Goal: Information Seeking & Learning: Learn about a topic

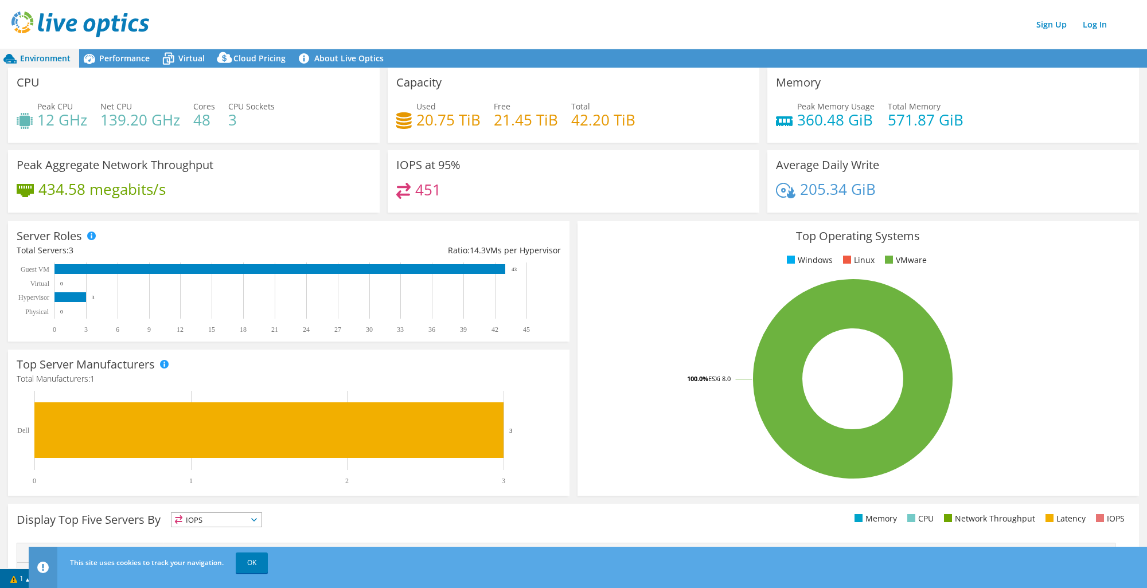
click at [567, 288] on div "Server Roles Physical Servers represent bare metal servers that were targets of…" at bounding box center [288, 281] width 569 height 128
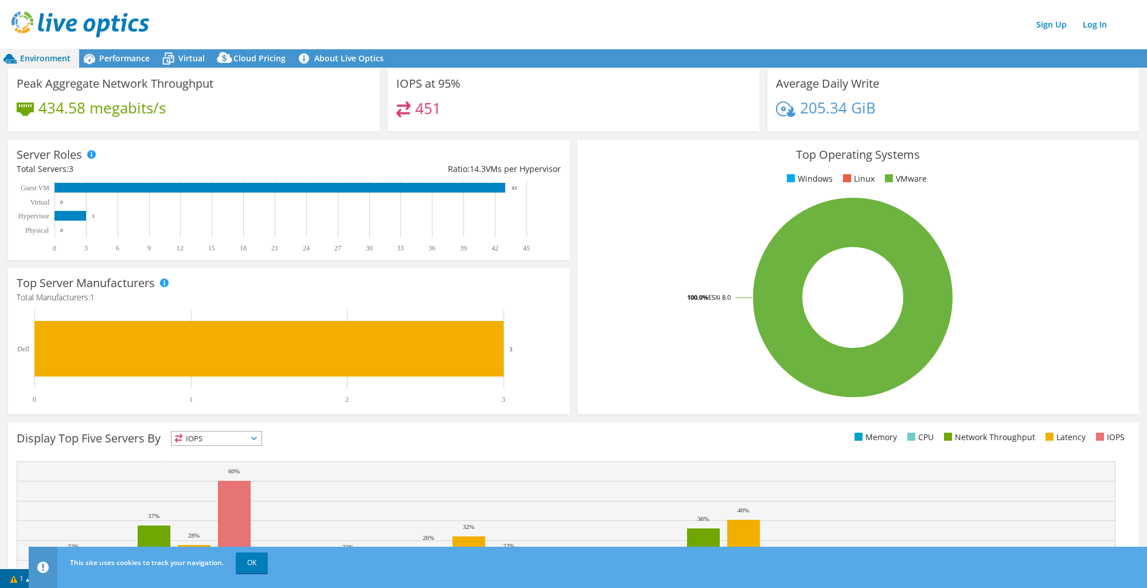
scroll to position [167, 0]
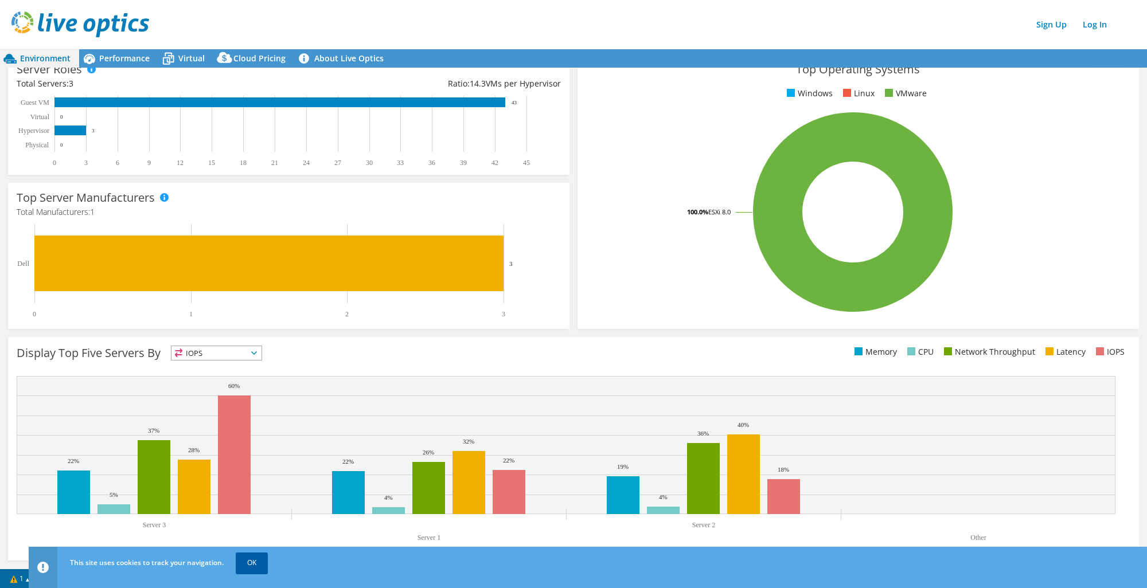
click at [239, 557] on link "OK" at bounding box center [252, 563] width 32 height 21
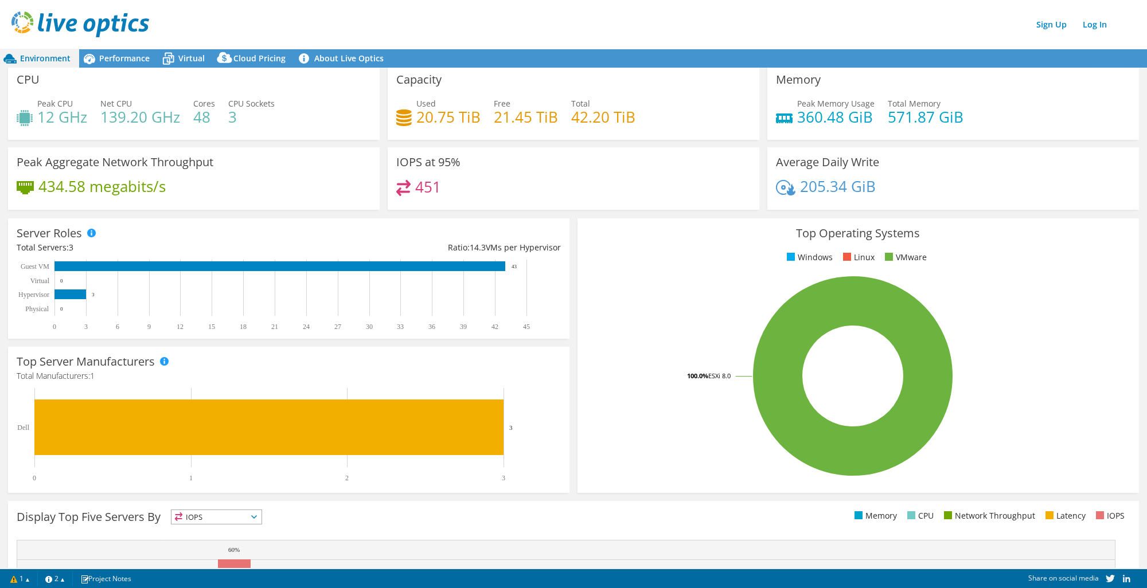
scroll to position [0, 0]
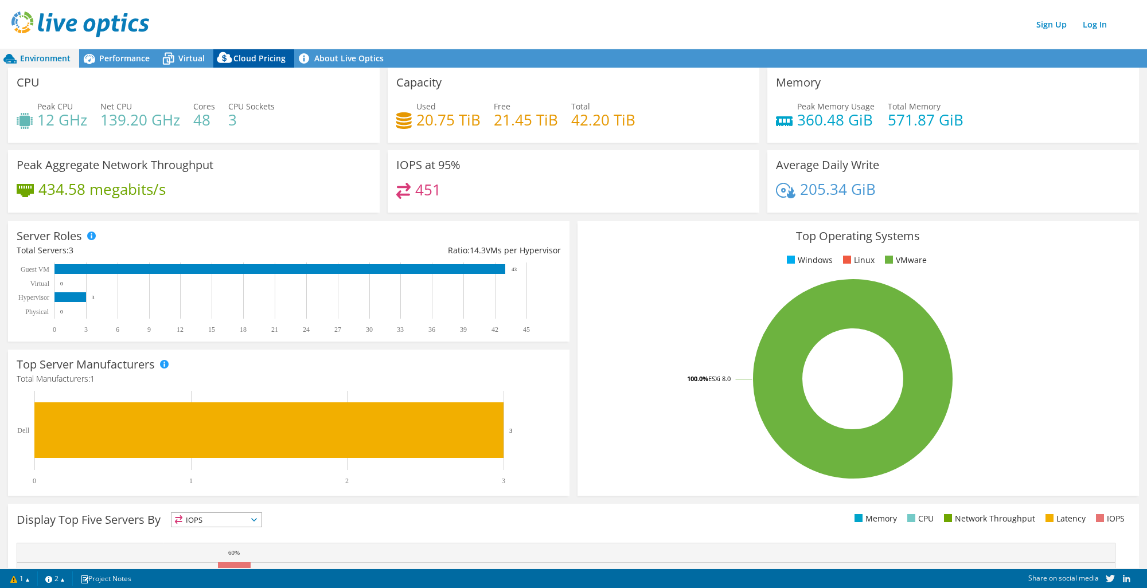
click at [255, 54] on span "Cloud Pricing" at bounding box center [259, 58] width 52 height 11
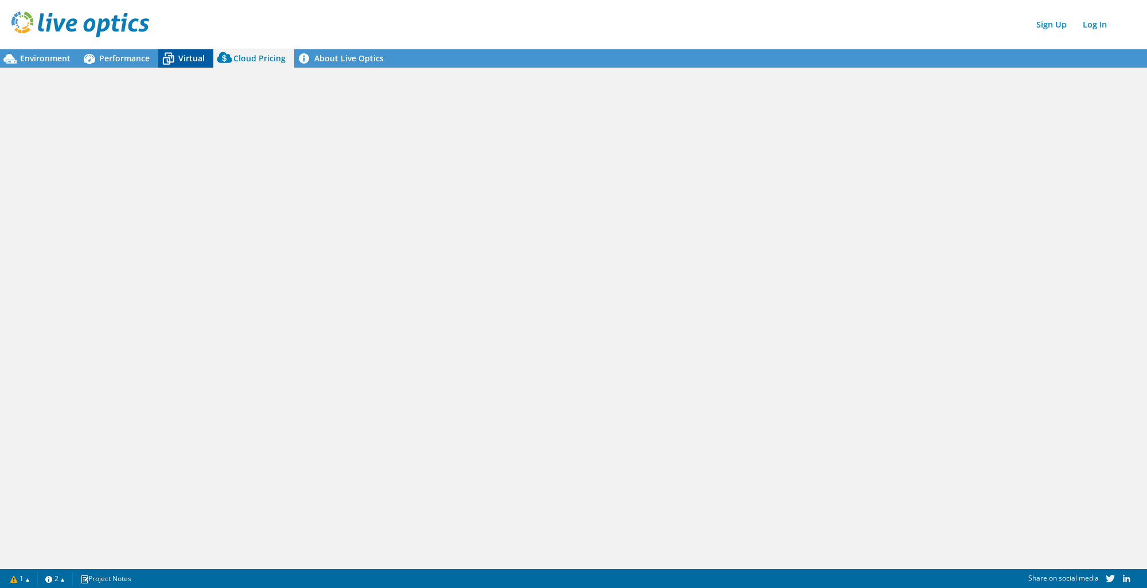
click at [188, 56] on span "Virtual" at bounding box center [191, 58] width 26 height 11
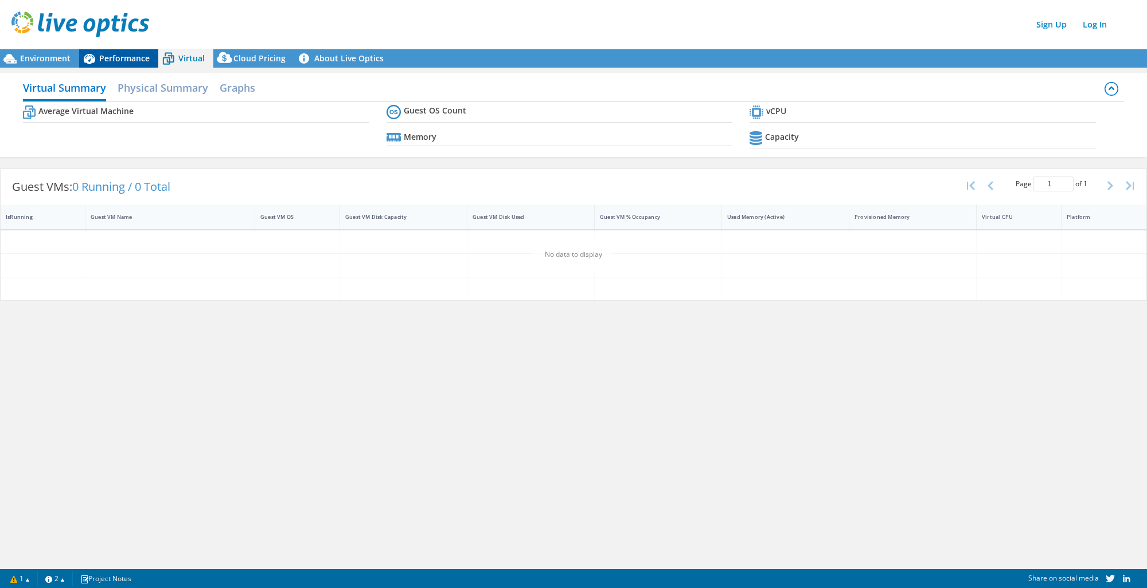
click at [131, 56] on span "Performance" at bounding box center [124, 58] width 50 height 11
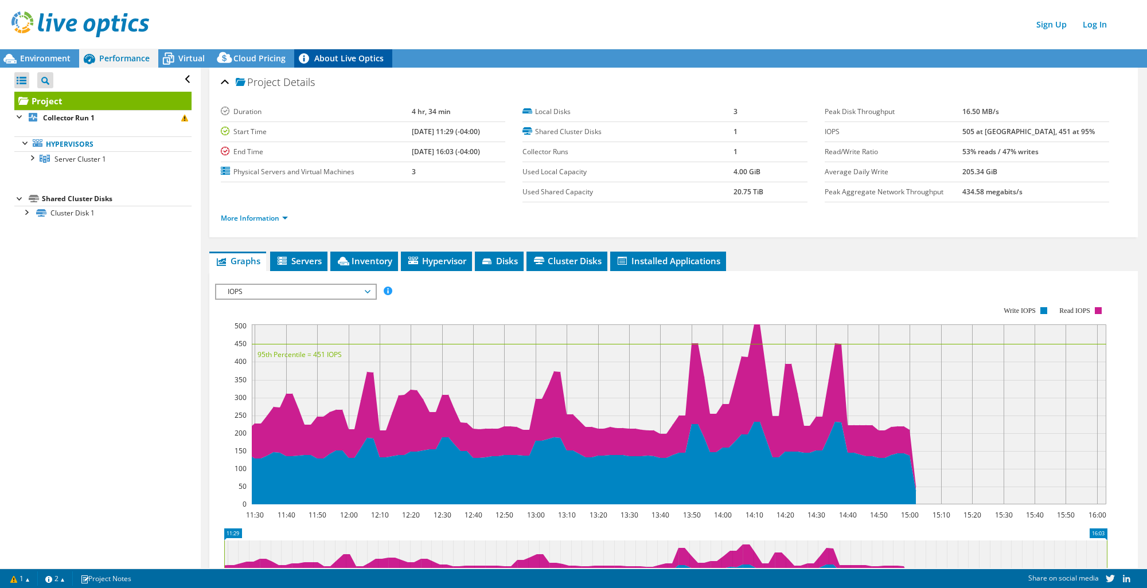
click at [336, 56] on link "About Live Optics" at bounding box center [343, 58] width 98 height 18
click at [69, 61] on div "Environment" at bounding box center [39, 58] width 79 height 18
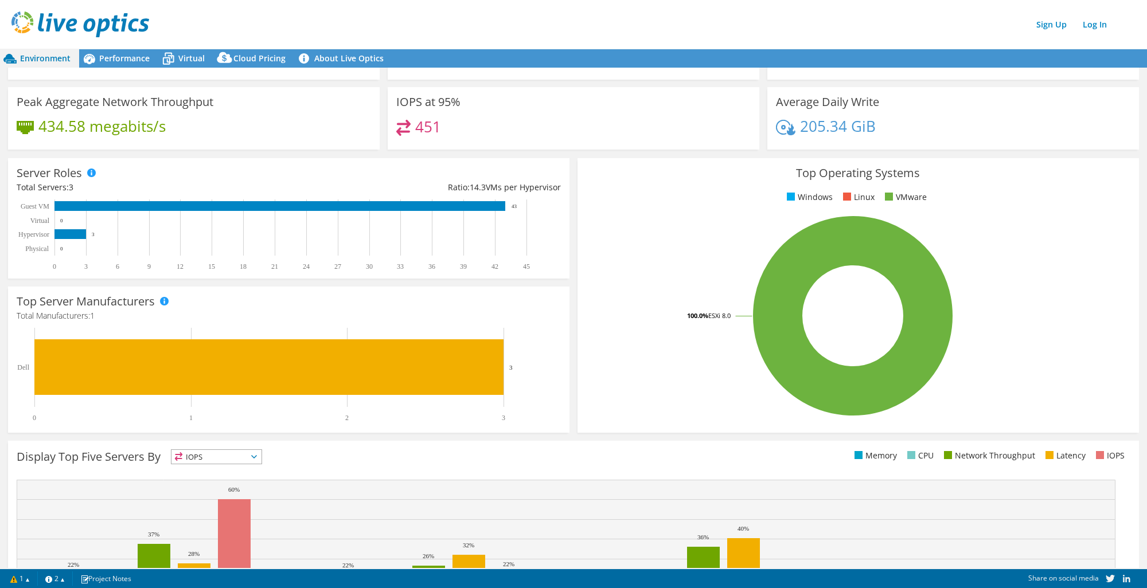
scroll to position [167, 0]
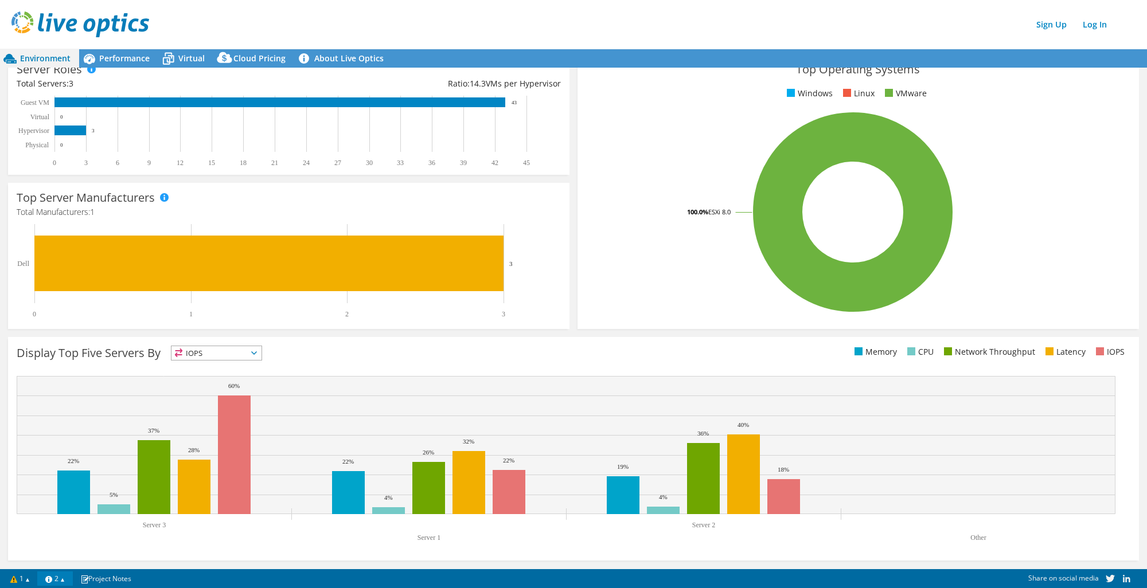
click at [69, 580] on link "2" at bounding box center [55, 579] width 36 height 14
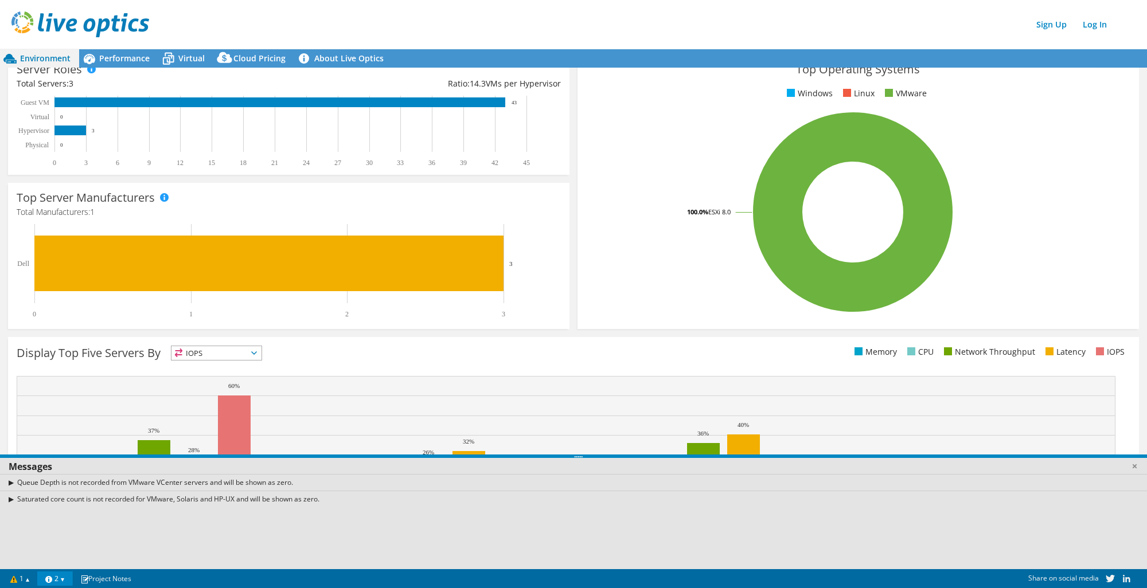
click at [69, 580] on link "2" at bounding box center [55, 579] width 36 height 14
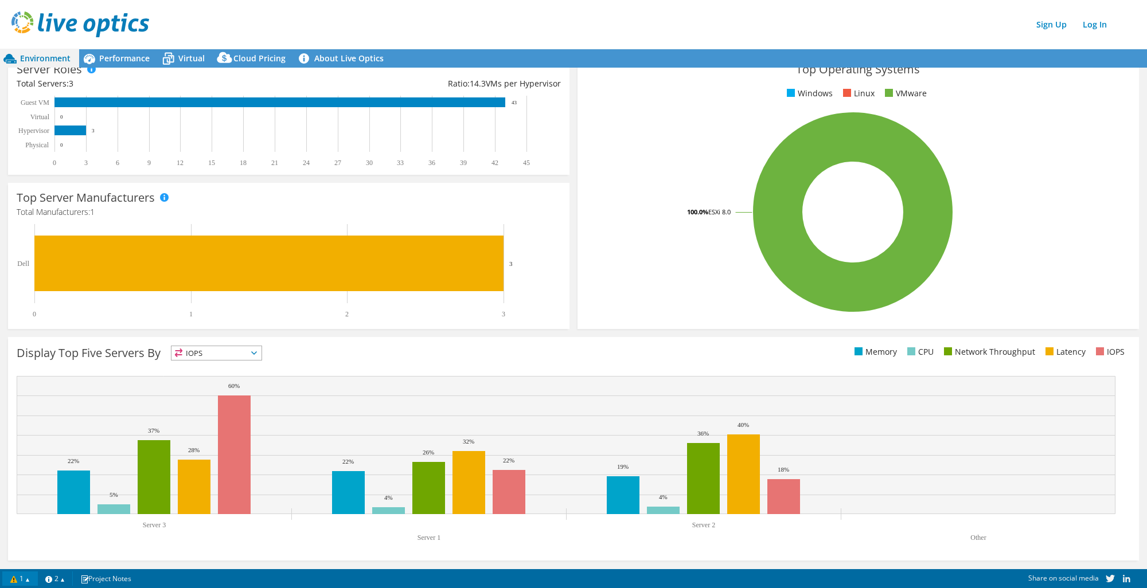
click at [24, 580] on link "1" at bounding box center [20, 579] width 36 height 14
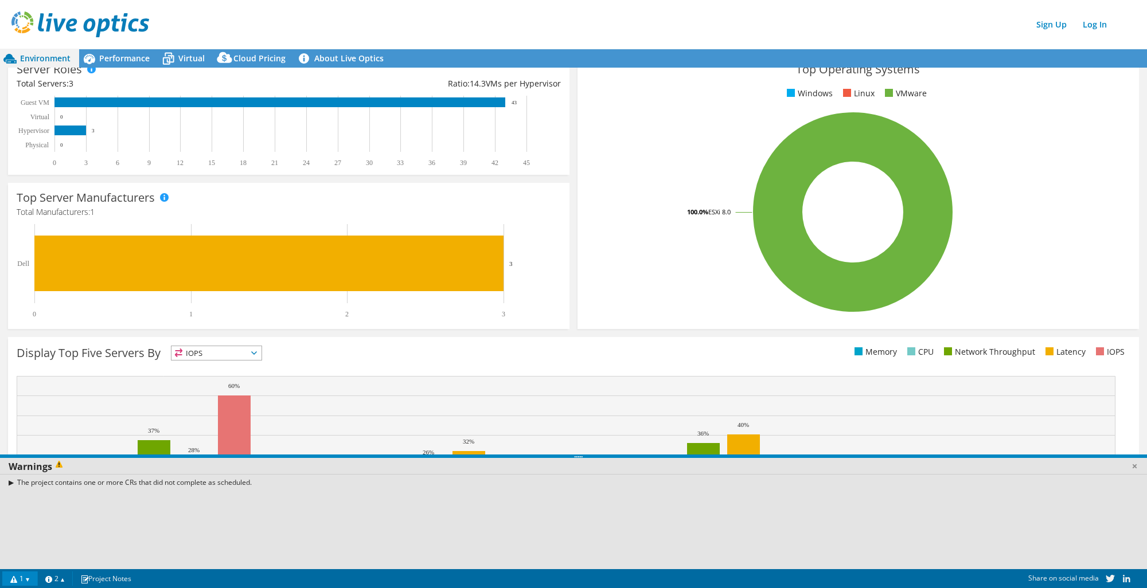
click at [24, 580] on link "1" at bounding box center [20, 579] width 36 height 14
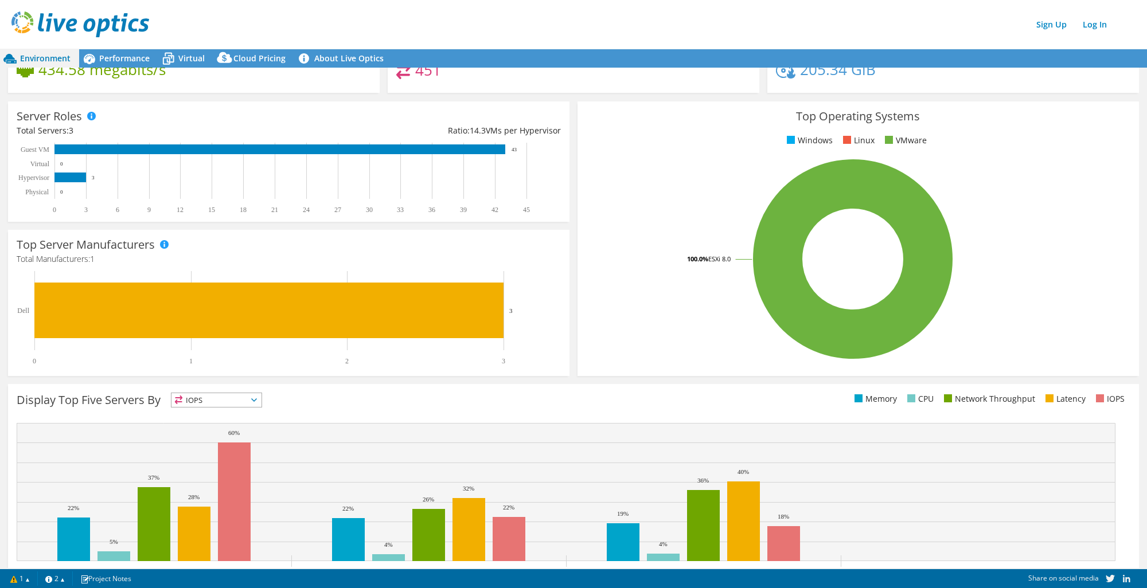
scroll to position [0, 0]
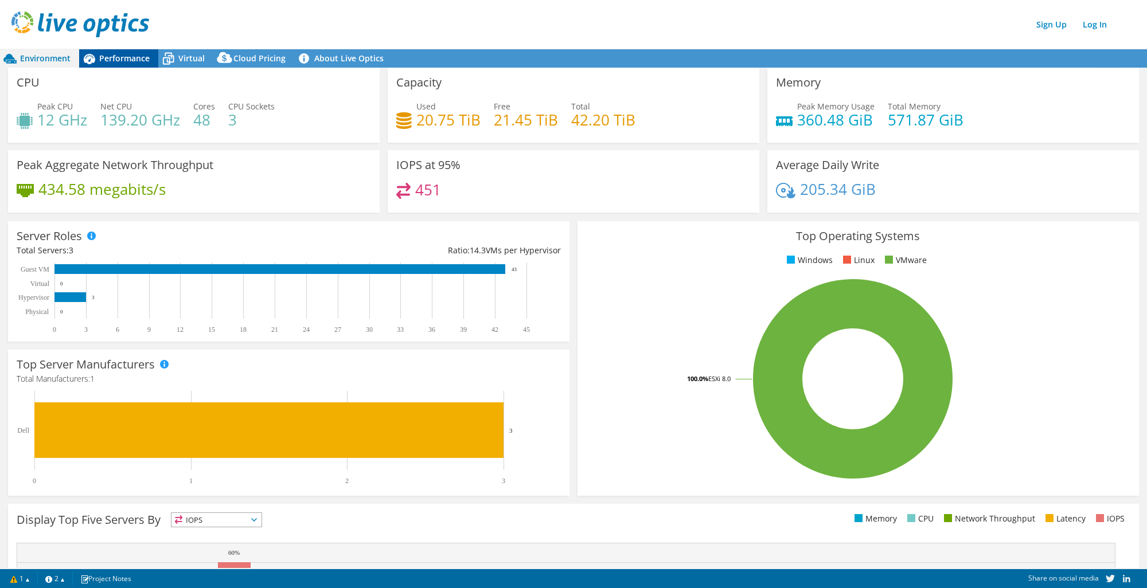
click at [132, 63] on span "Performance" at bounding box center [124, 58] width 50 height 11
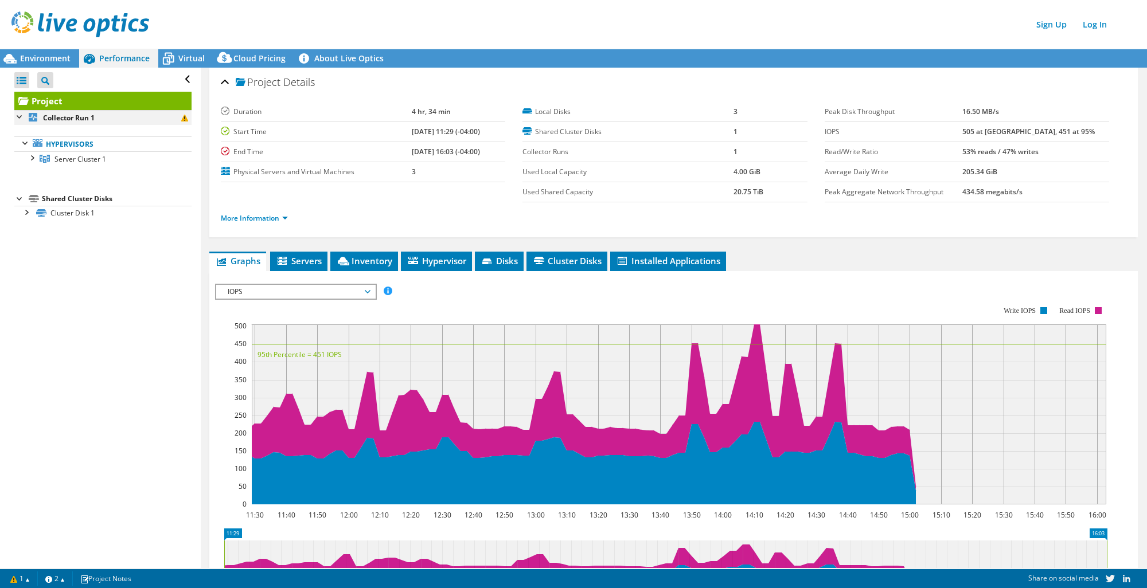
click at [19, 114] on div at bounding box center [19, 115] width 11 height 11
click at [447, 218] on ul "More Information" at bounding box center [673, 216] width 905 height 15
click at [282, 220] on link "More Information" at bounding box center [254, 218] width 67 height 10
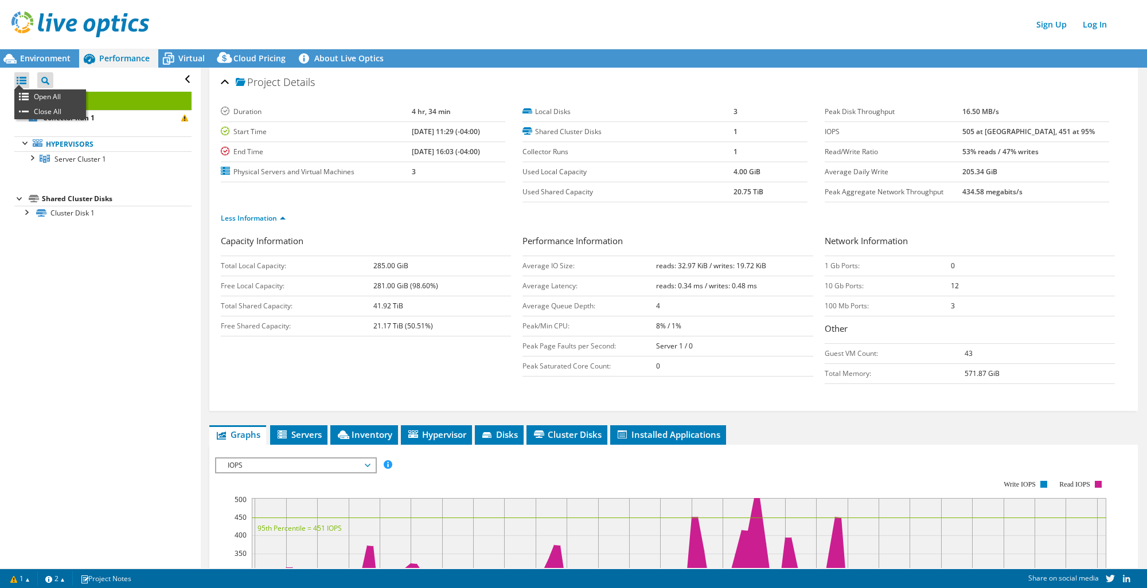
click at [25, 77] on div at bounding box center [21, 80] width 15 height 16
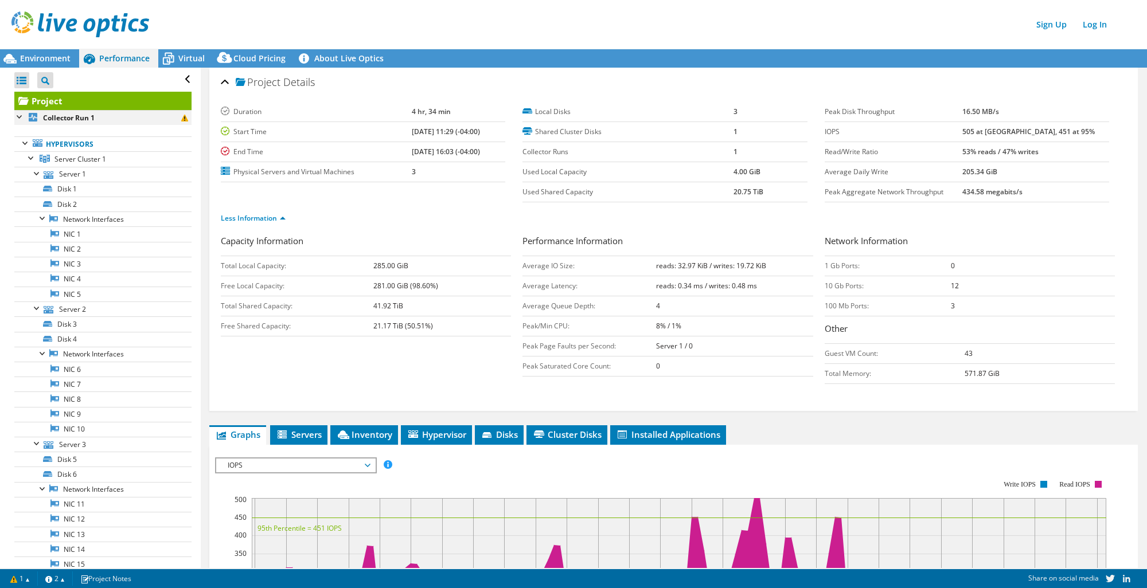
click at [17, 118] on div at bounding box center [19, 115] width 11 height 11
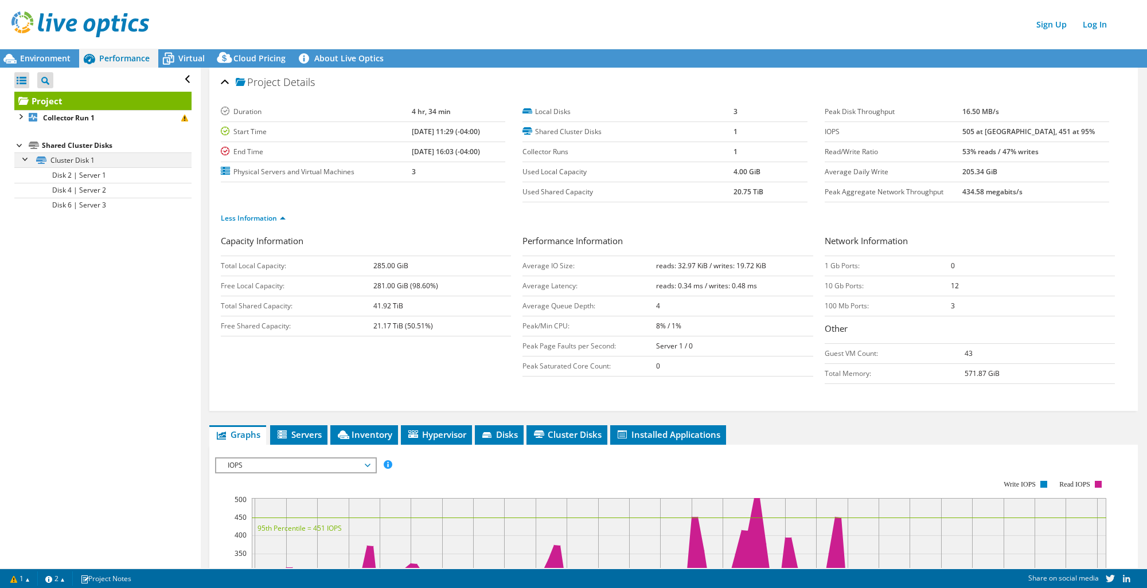
click at [26, 159] on div at bounding box center [25, 158] width 11 height 11
click at [38, 65] on div "Environment" at bounding box center [39, 58] width 79 height 18
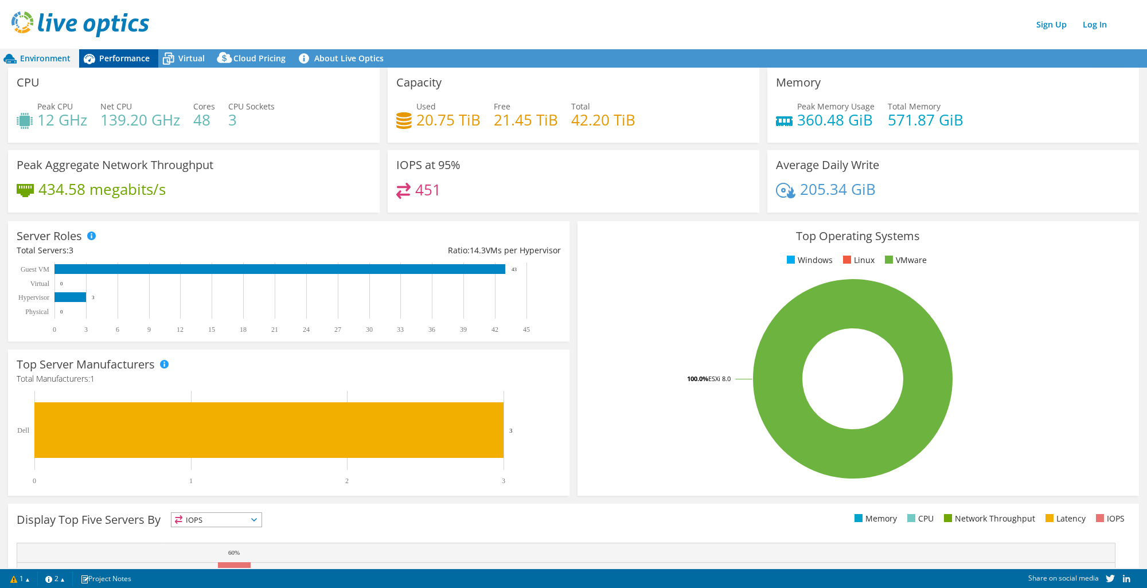
click at [116, 60] on span "Performance" at bounding box center [124, 58] width 50 height 11
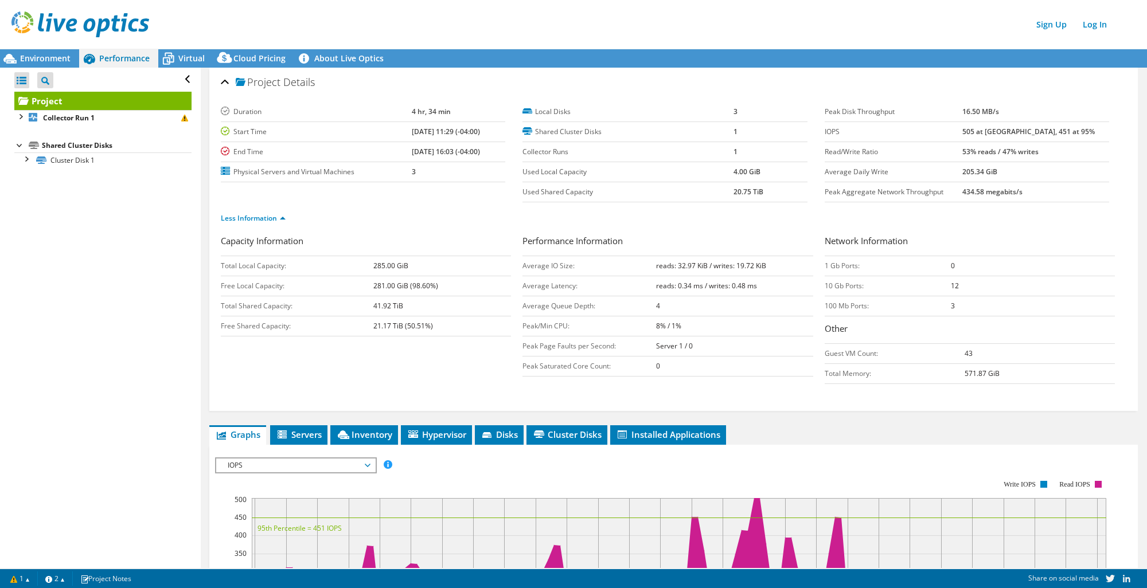
click at [242, 81] on span "Project" at bounding box center [258, 82] width 45 height 11
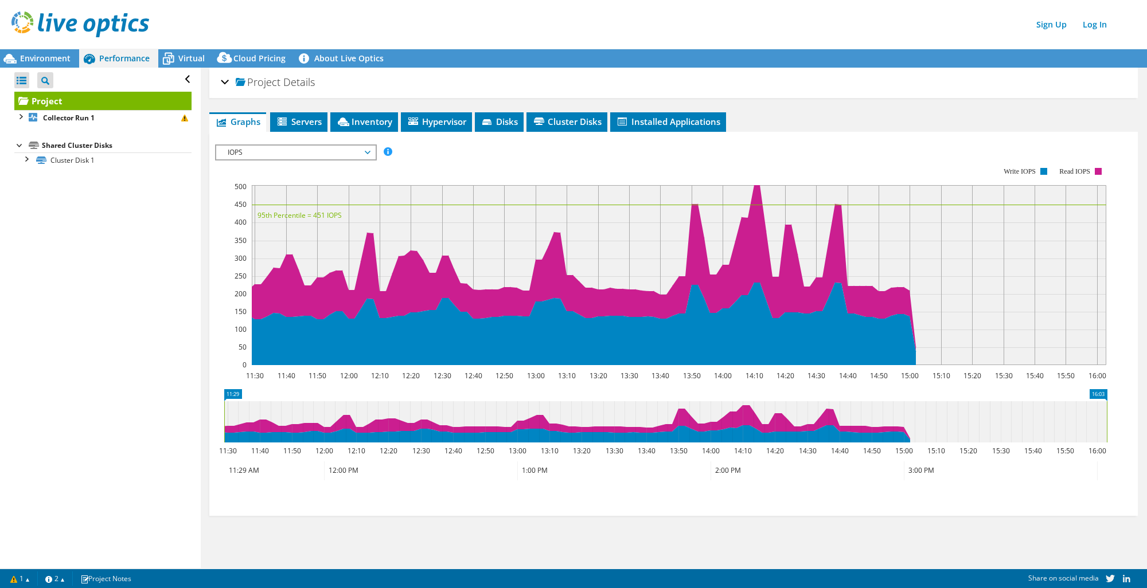
click at [242, 81] on span "Project" at bounding box center [258, 82] width 45 height 11
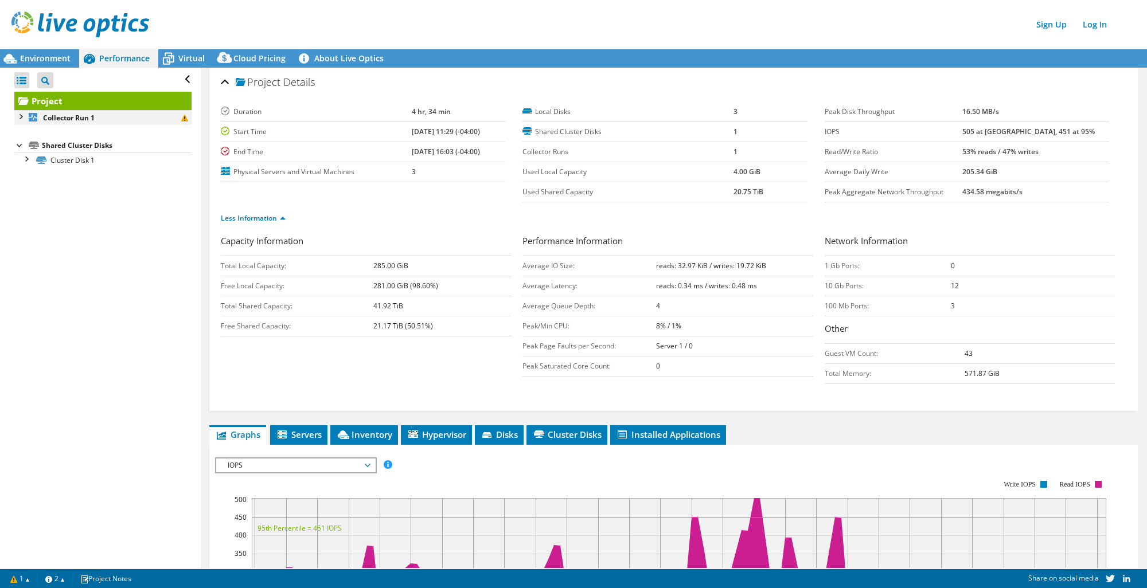
click at [21, 119] on div at bounding box center [19, 115] width 11 height 11
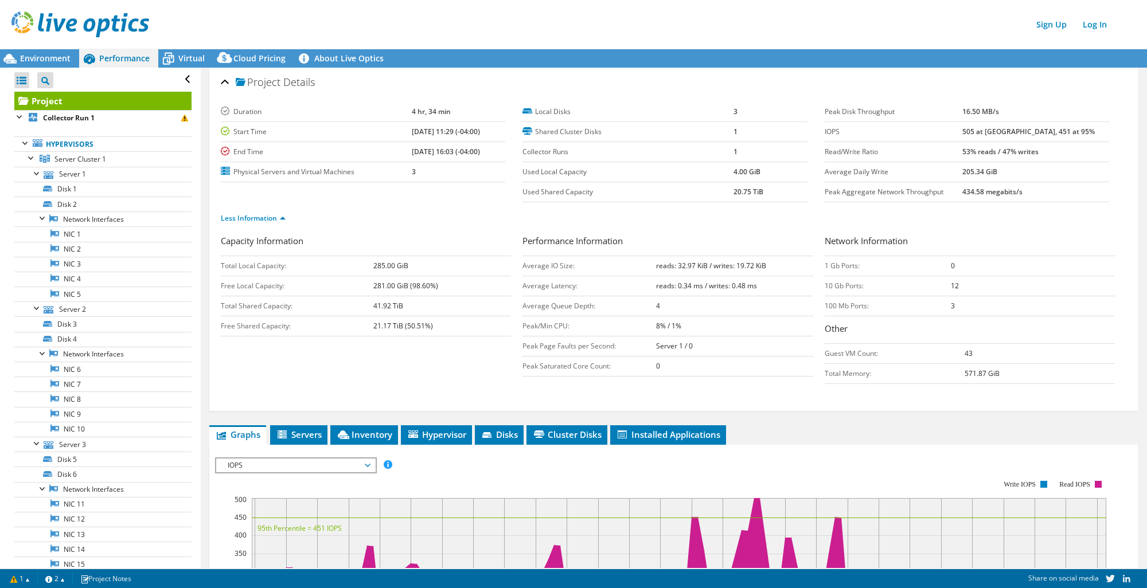
click at [10, 118] on div "Open All Close All Project Tree Filter Project Collector Run 1" at bounding box center [100, 354] width 200 height 572
click at [14, 117] on div at bounding box center [19, 115] width 11 height 11
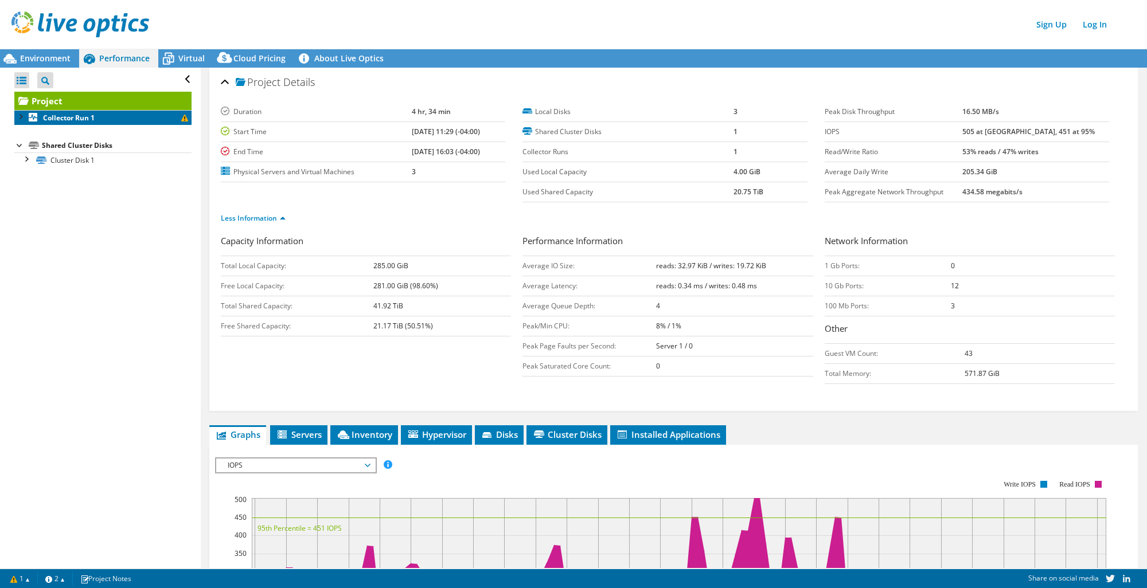
drag, startPoint x: 93, startPoint y: 116, endPoint x: 87, endPoint y: 116, distance: 6.3
click at [87, 116] on b "Collector Run 1" at bounding box center [69, 118] width 52 height 10
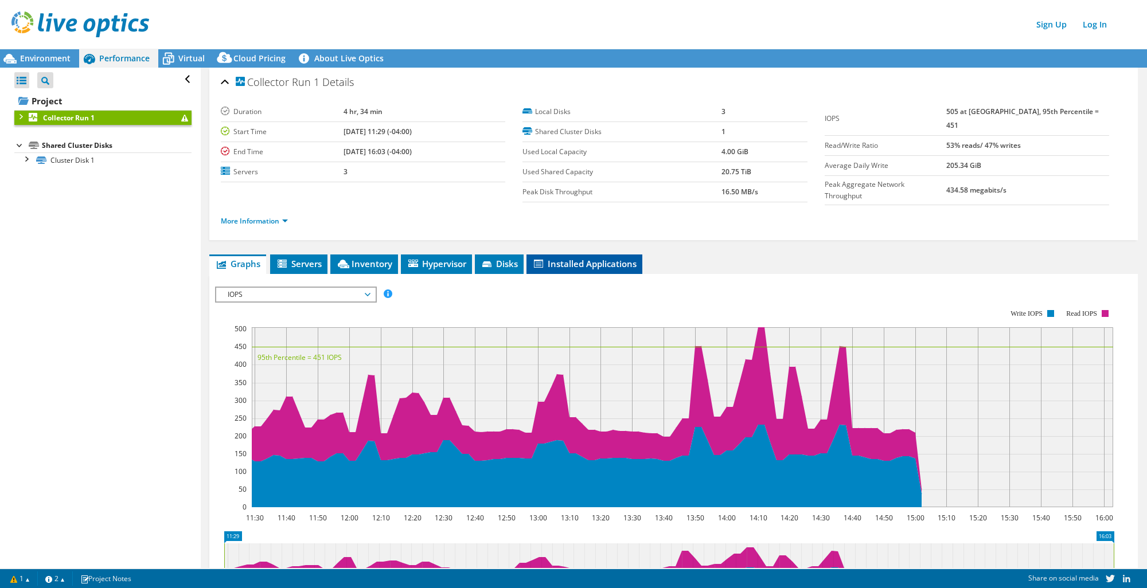
click at [563, 260] on span "Installed Applications" at bounding box center [584, 263] width 104 height 11
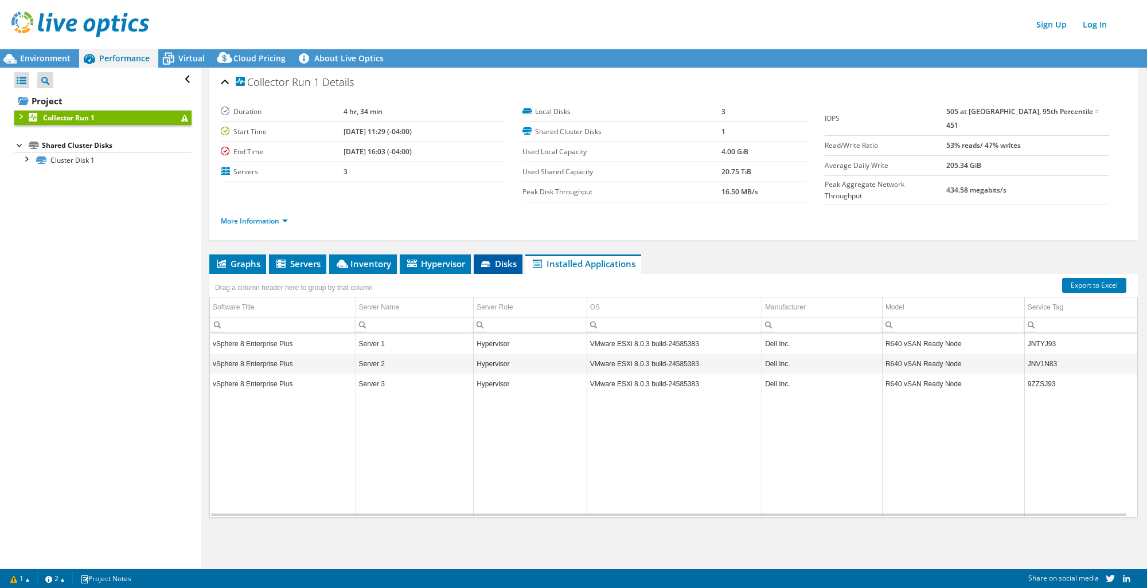
click at [500, 260] on span "Disks" at bounding box center [497, 263] width 37 height 11
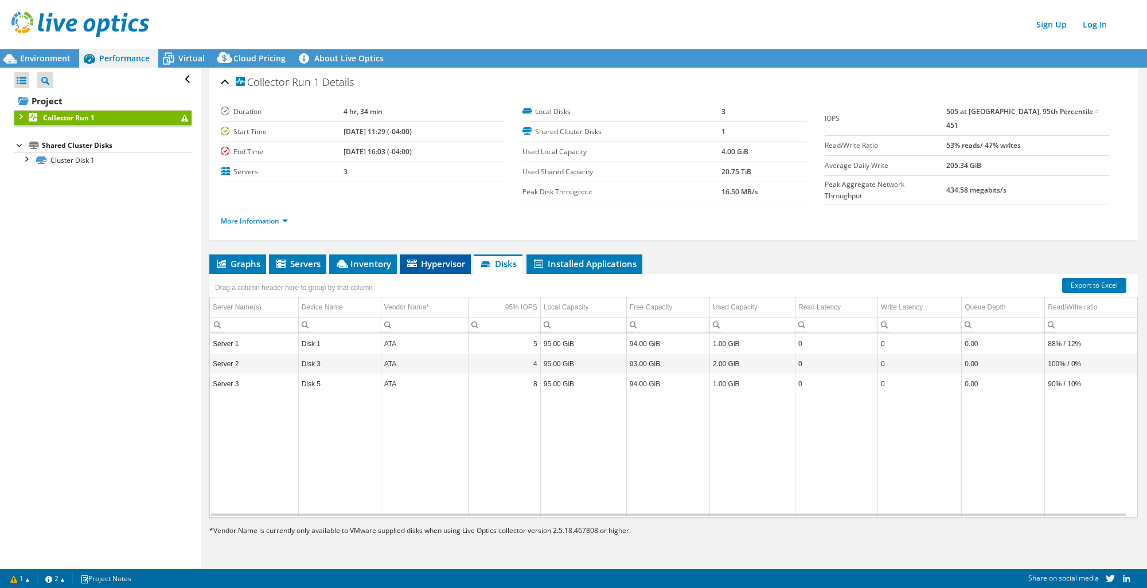
click at [446, 260] on span "Hypervisor" at bounding box center [435, 263] width 60 height 11
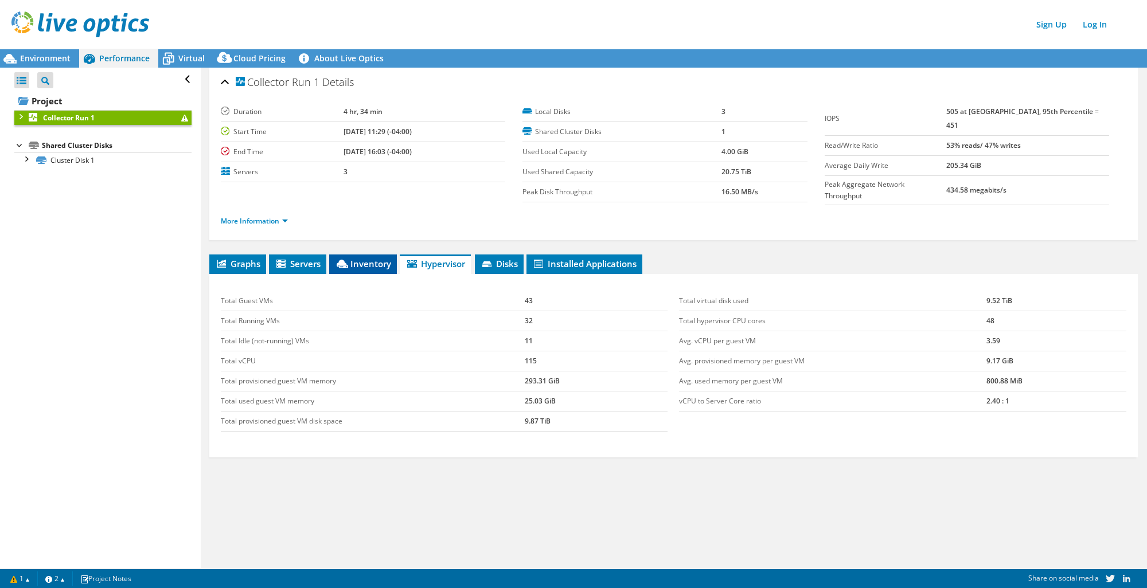
click at [355, 260] on span "Inventory" at bounding box center [363, 263] width 56 height 11
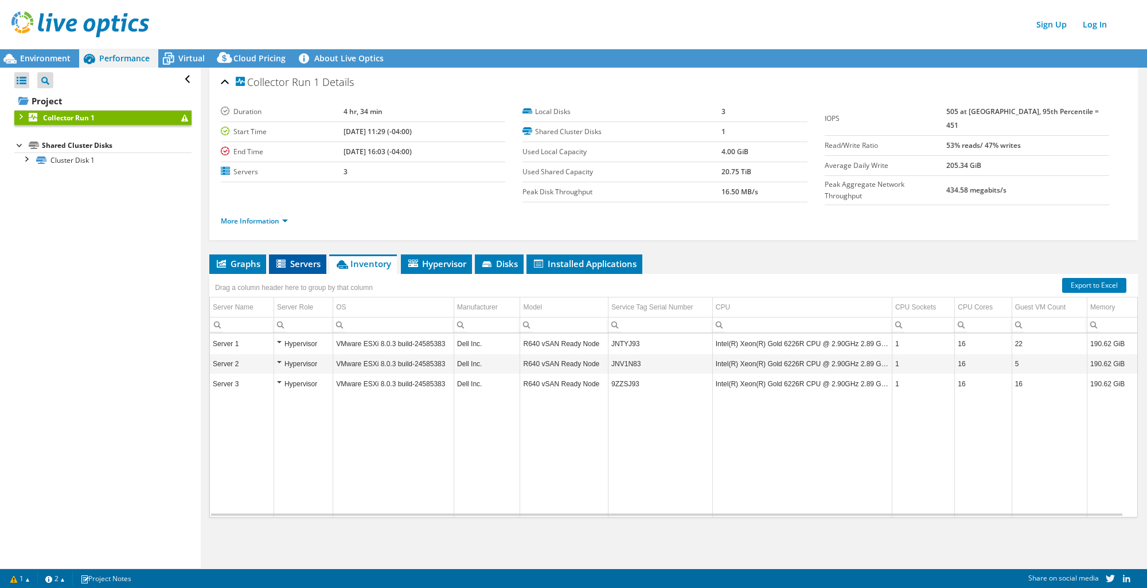
click at [294, 258] on span "Servers" at bounding box center [298, 263] width 46 height 11
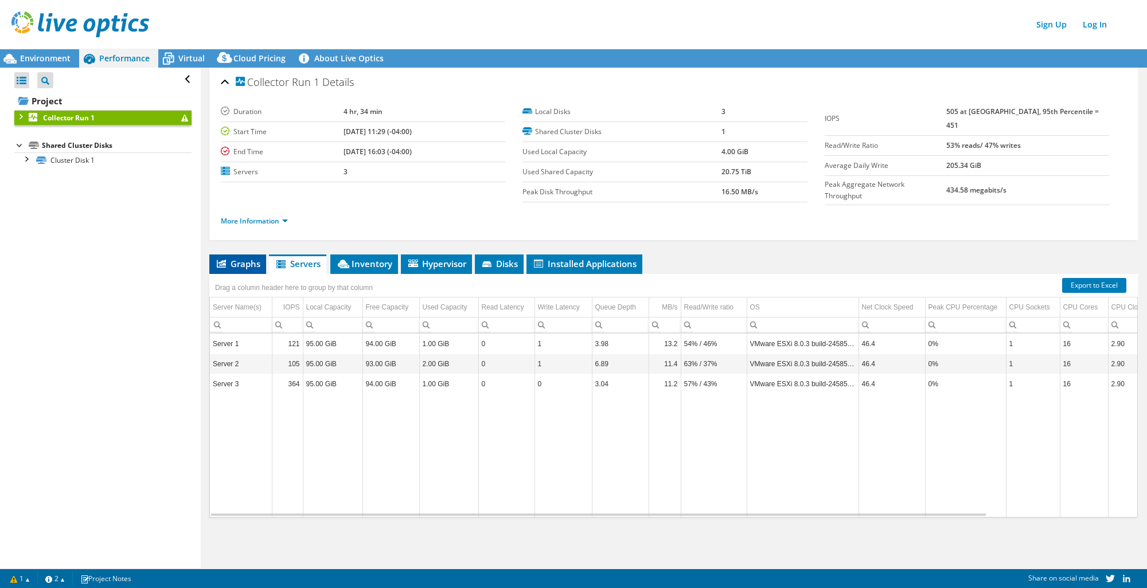
click at [251, 258] on span "Graphs" at bounding box center [237, 263] width 45 height 11
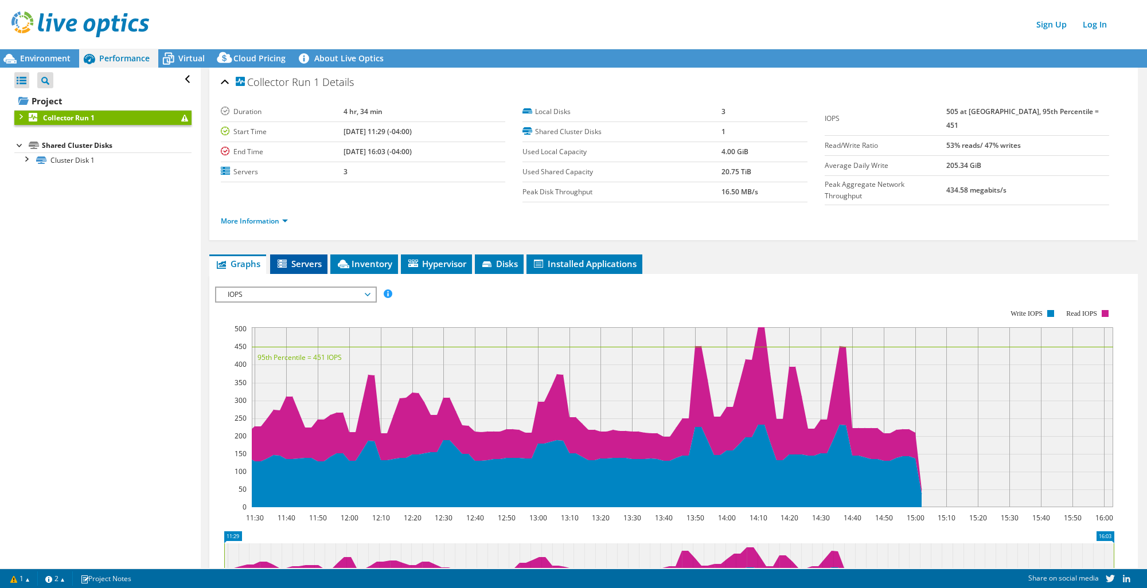
click at [290, 258] on span "Servers" at bounding box center [299, 263] width 46 height 11
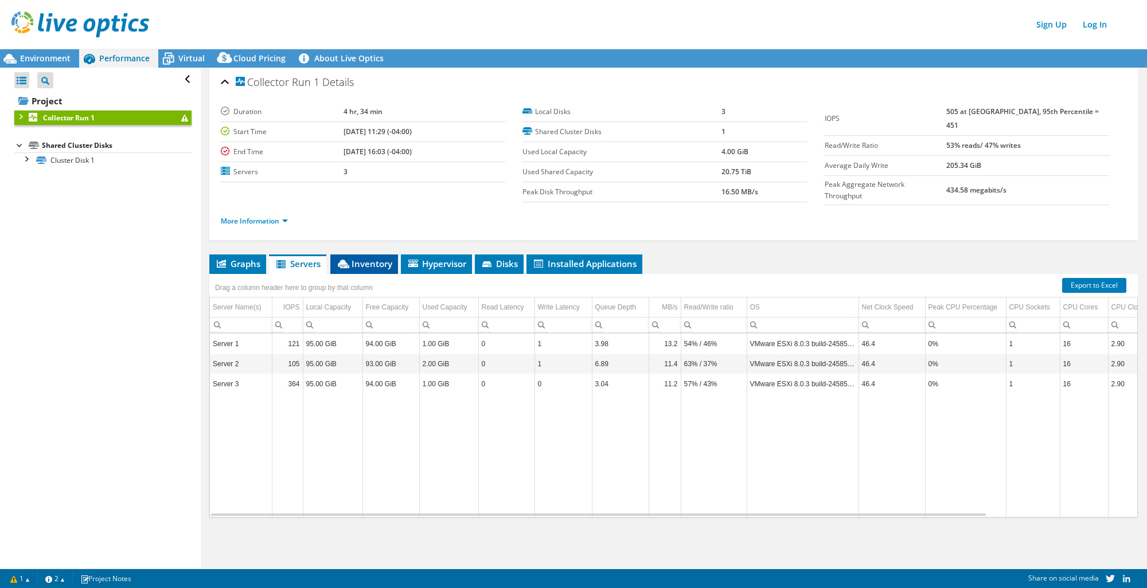
click at [351, 258] on span "Inventory" at bounding box center [364, 263] width 56 height 11
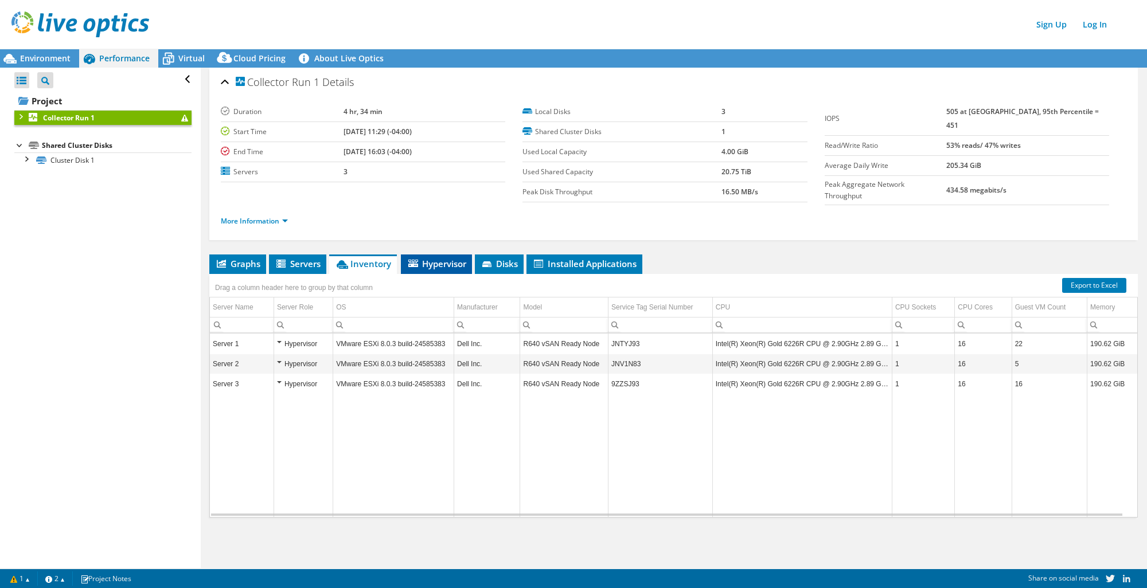
click at [463, 258] on span "Hypervisor" at bounding box center [437, 263] width 60 height 11
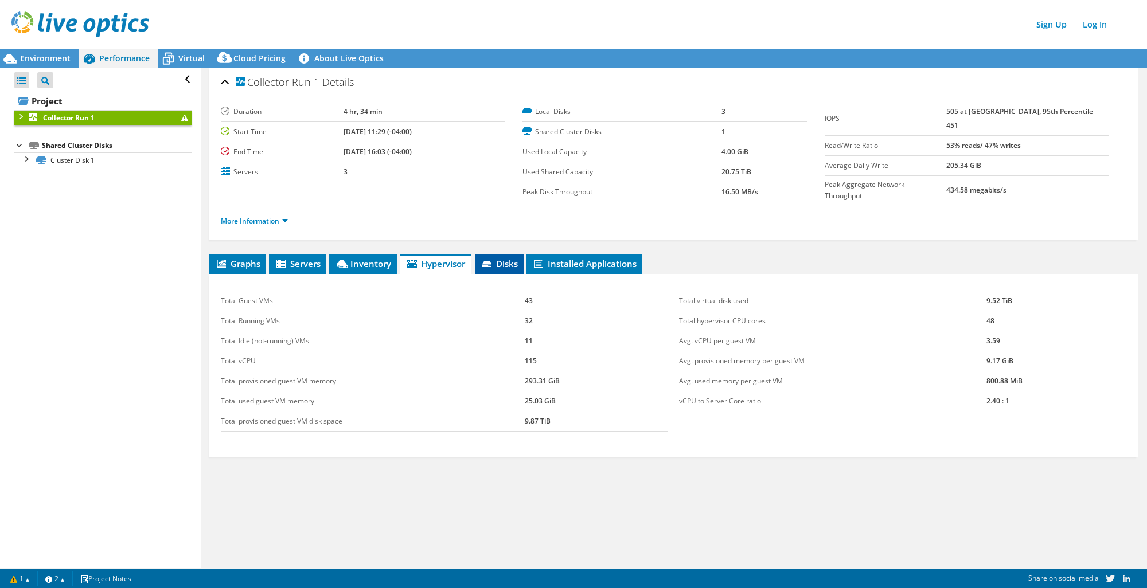
click at [514, 258] on span "Disks" at bounding box center [499, 263] width 37 height 11
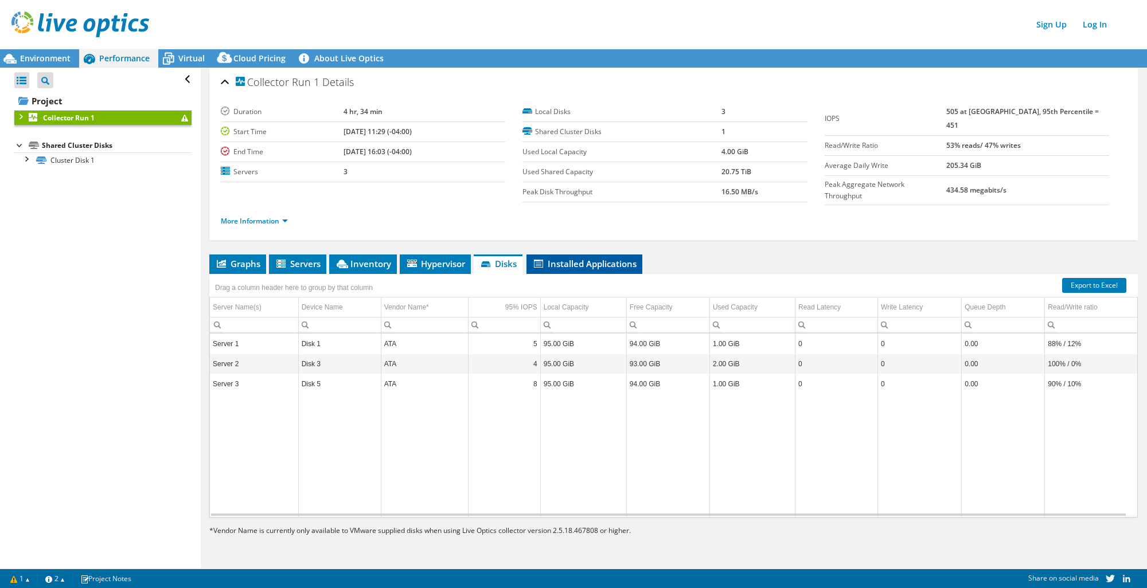
click at [576, 258] on span "Installed Applications" at bounding box center [584, 263] width 104 height 11
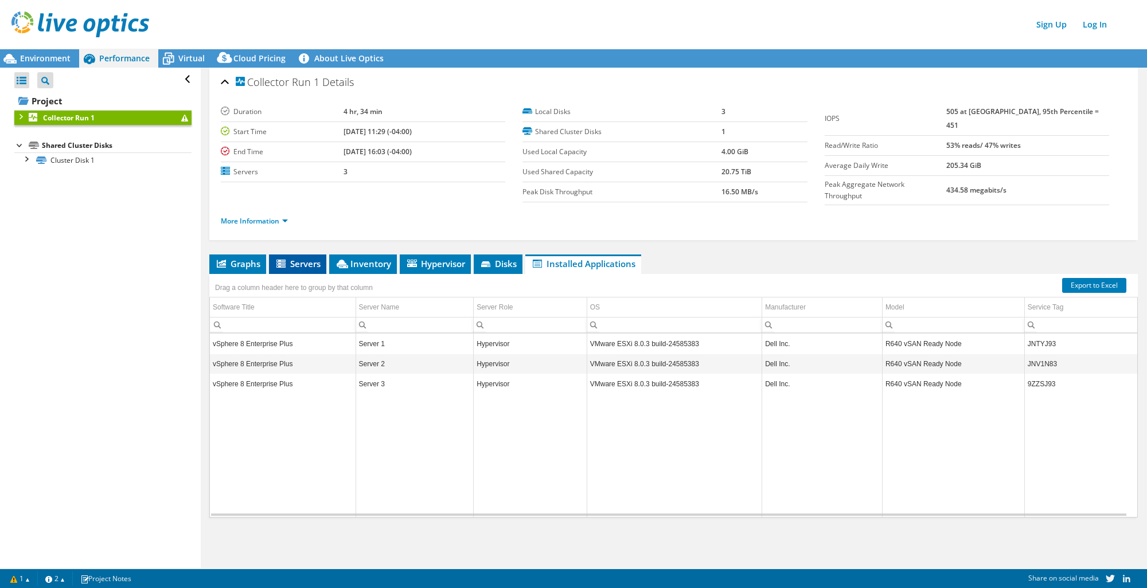
click at [303, 258] on span "Servers" at bounding box center [298, 263] width 46 height 11
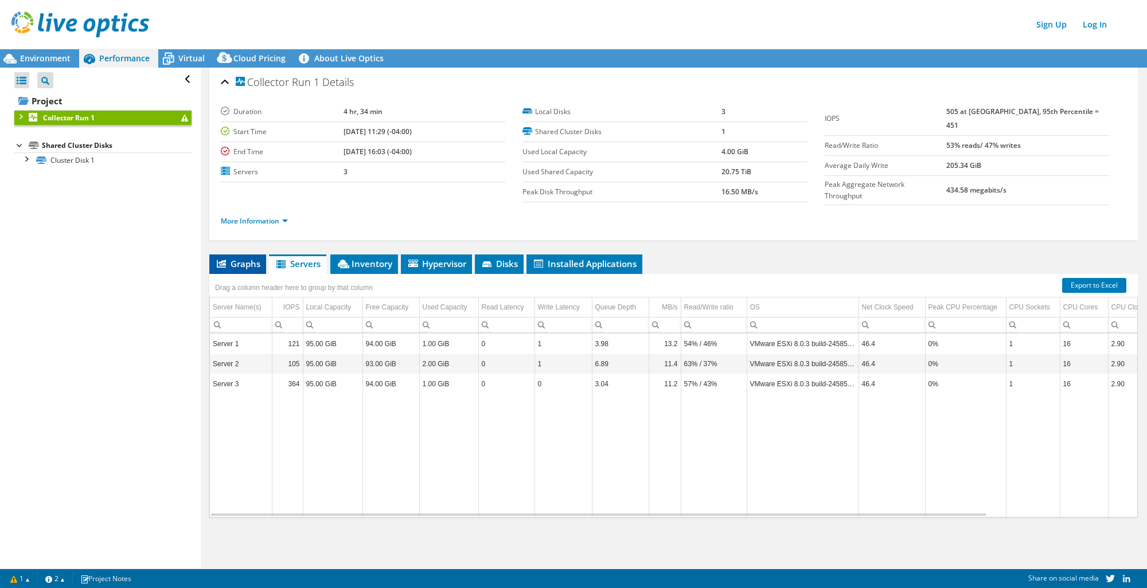
click at [252, 258] on span "Graphs" at bounding box center [237, 263] width 45 height 11
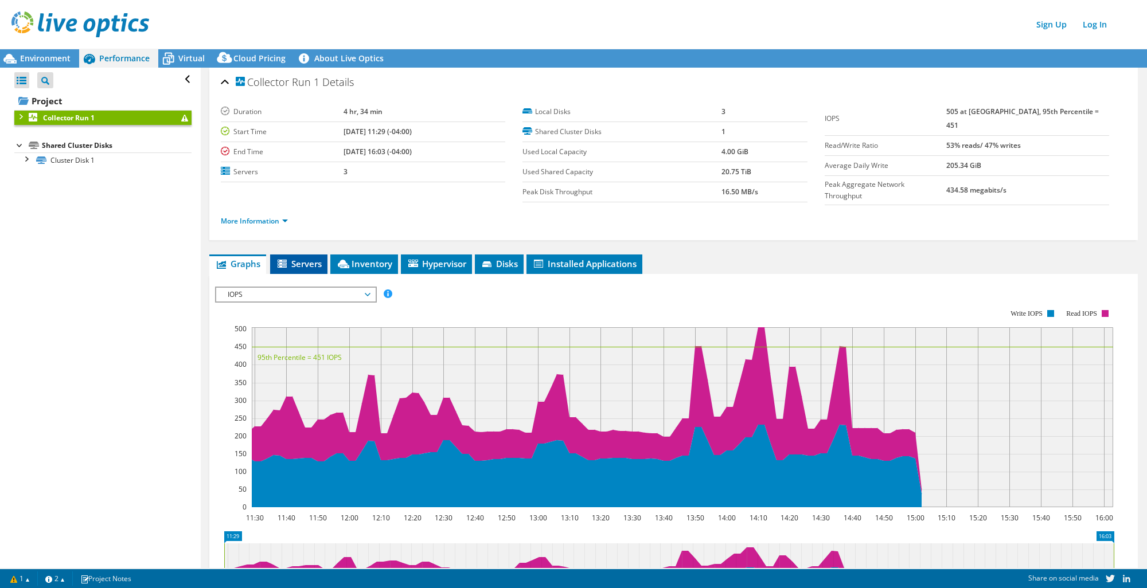
click at [282, 258] on span "Servers" at bounding box center [299, 263] width 46 height 11
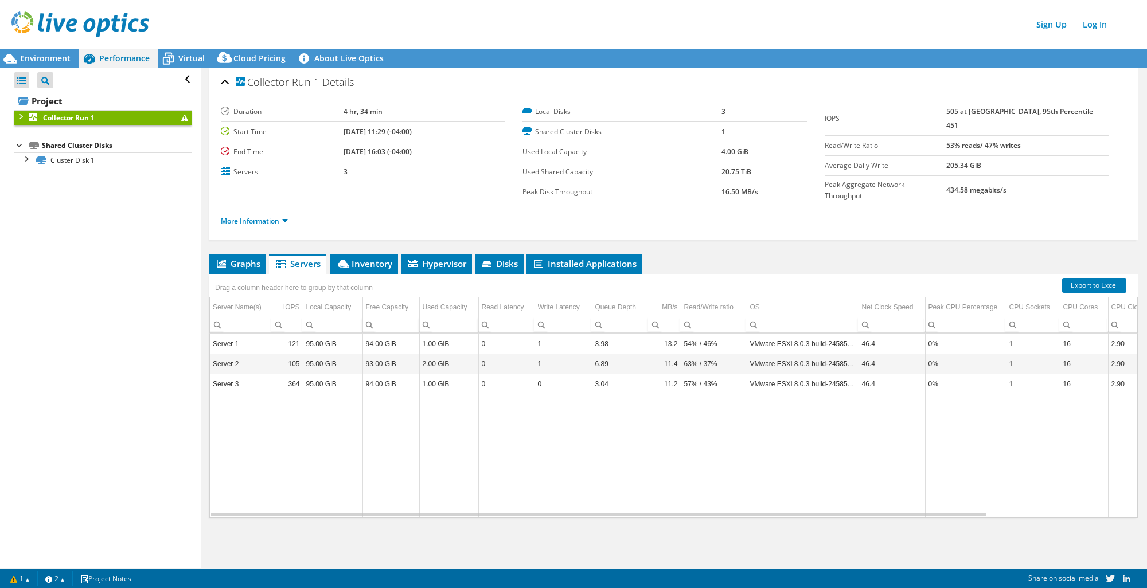
click at [1089, 274] on div "Drag a column header here to group by that column" at bounding box center [673, 281] width 928 height 15
click at [1093, 278] on link "Export to Excel" at bounding box center [1094, 285] width 64 height 15
click at [243, 260] on span "Graphs" at bounding box center [237, 263] width 45 height 11
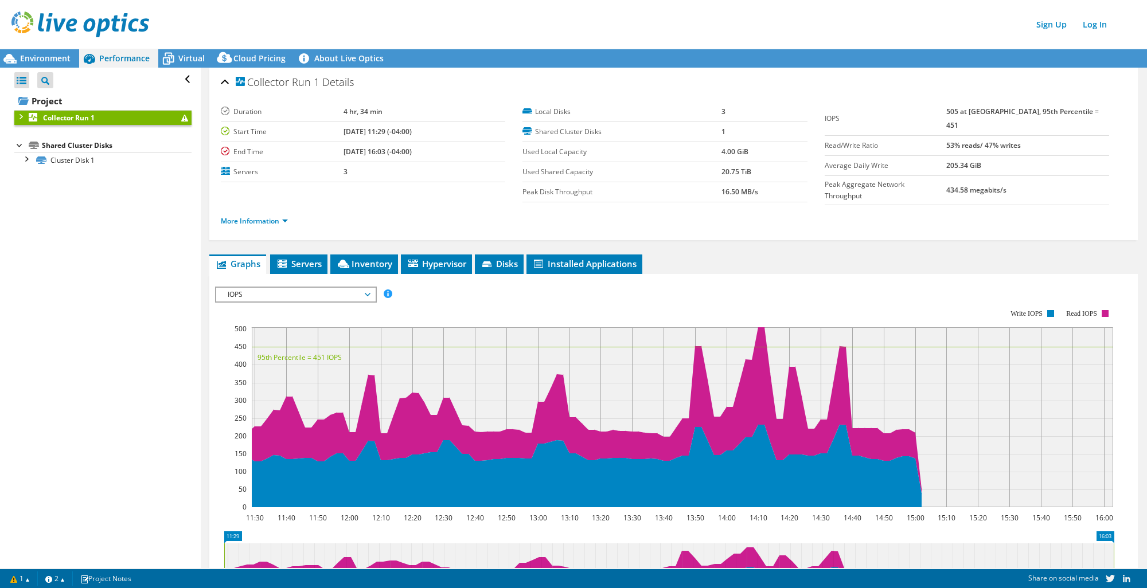
click at [41, 49] on div "Environment Performance Virtual Cloud Pricing 3" at bounding box center [573, 307] width 1147 height 564
click at [39, 54] on span "Environment" at bounding box center [45, 58] width 50 height 11
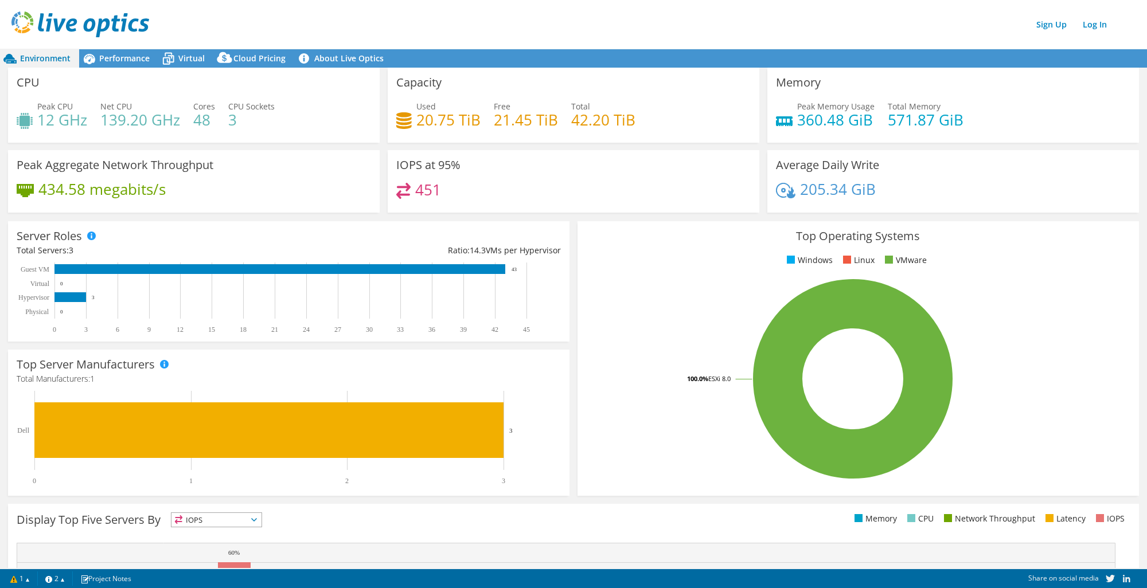
click at [573, 218] on div "Top Operating Systems Windows Linux VMware 100.0% ESXi 8.0" at bounding box center [857, 358] width 569 height 283
